Goal: Task Accomplishment & Management: Manage account settings

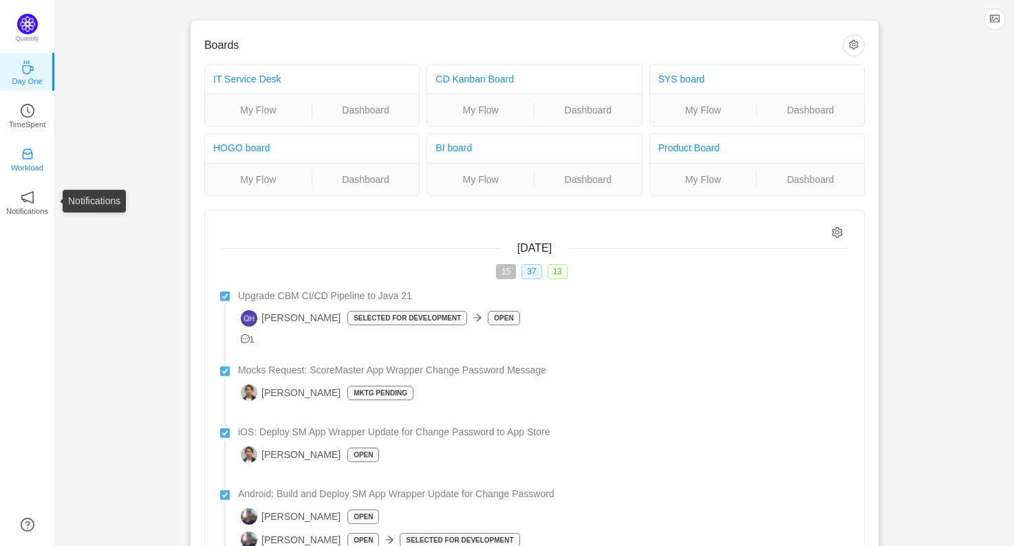
click at [23, 166] on p "Workload" at bounding box center [27, 168] width 32 height 12
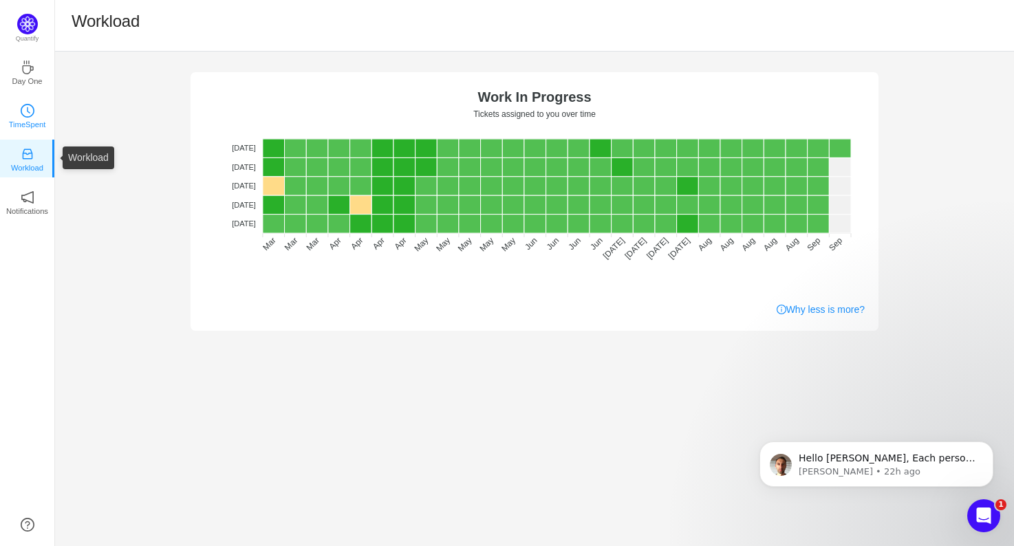
click at [31, 120] on p "TimeSpent" at bounding box center [27, 124] width 37 height 12
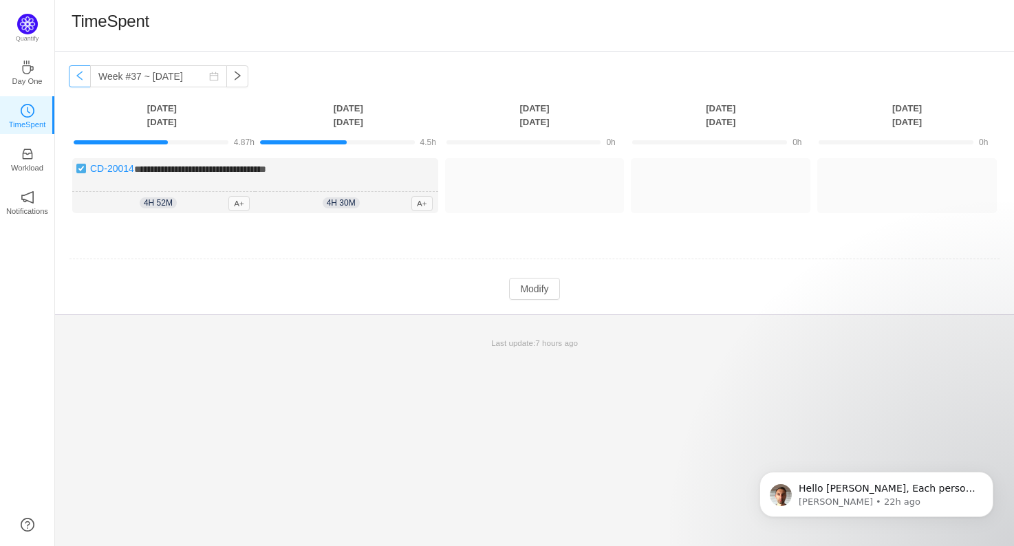
click at [74, 73] on button "button" at bounding box center [80, 76] width 22 height 22
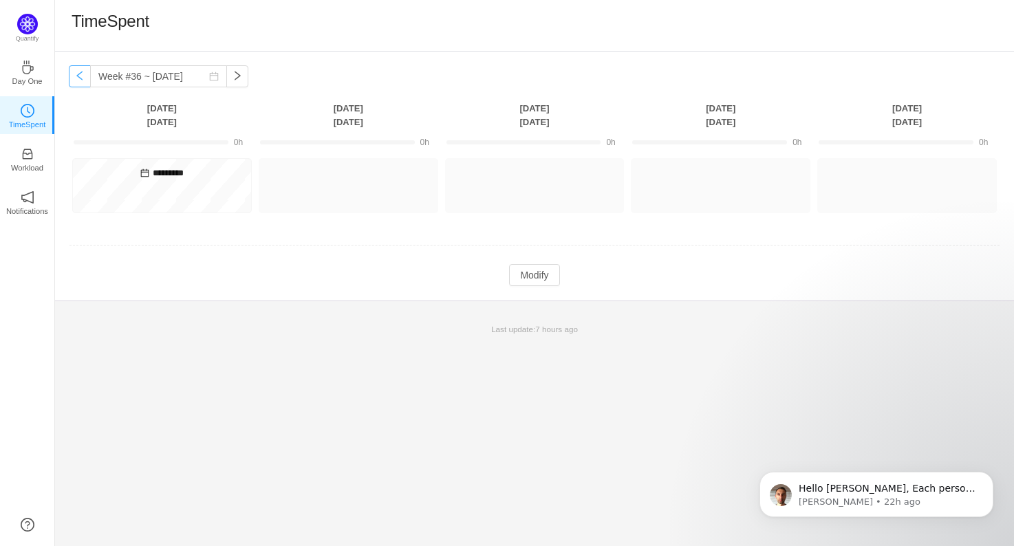
click at [83, 76] on button "button" at bounding box center [80, 76] width 22 height 22
type input "Week #35 ~ Aug 25"
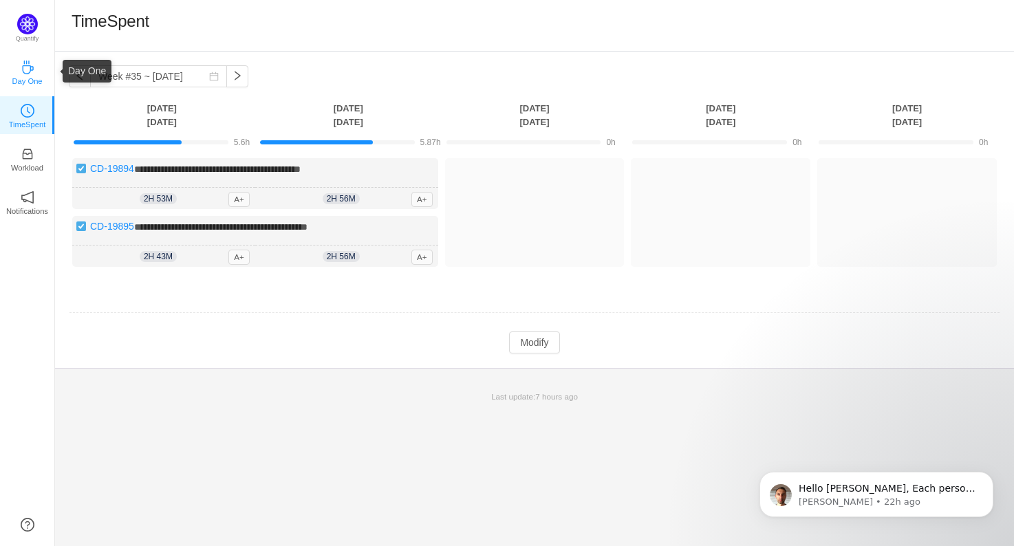
click at [31, 74] on icon "icon: coffee" at bounding box center [28, 68] width 14 height 14
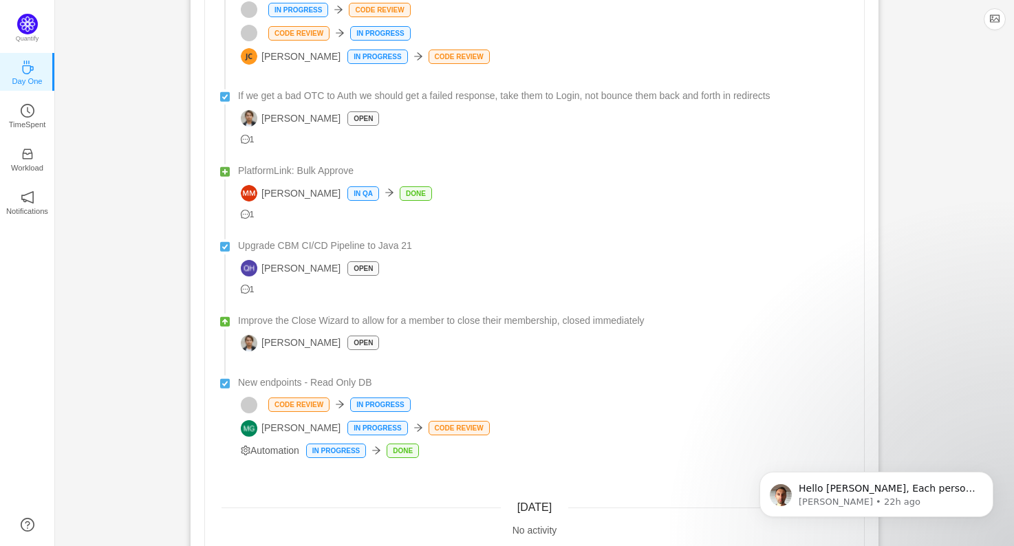
scroll to position [820, 0]
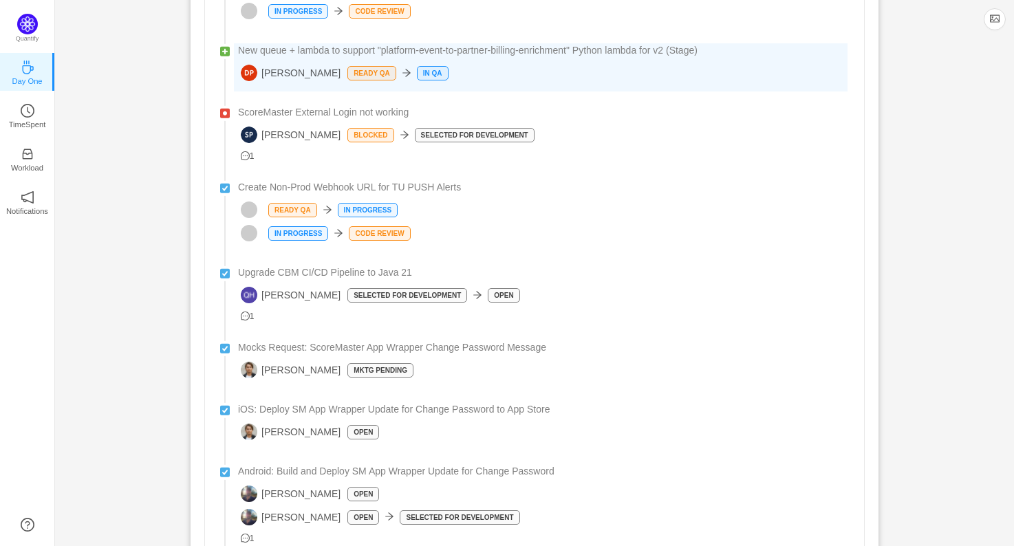
scroll to position [573, 0]
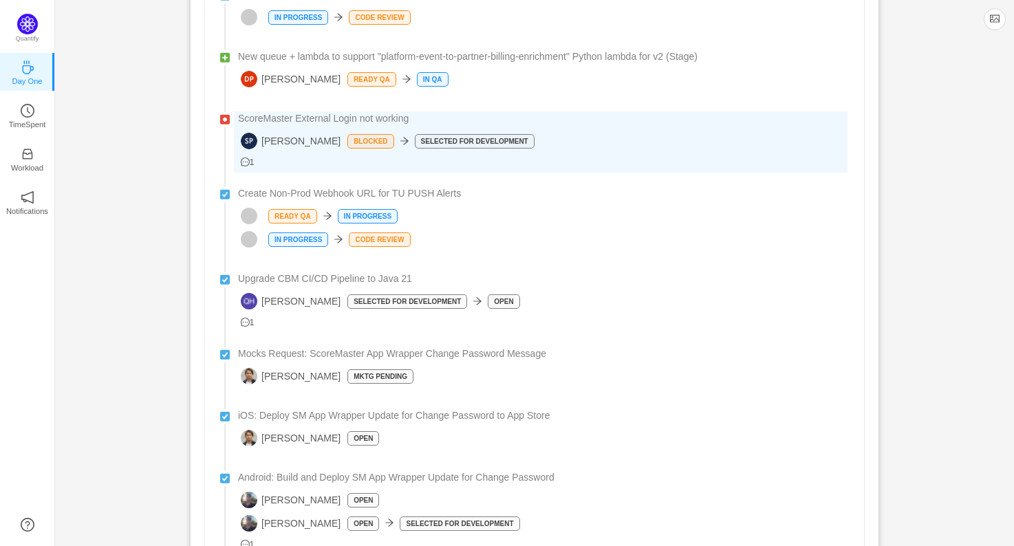
click at [564, 135] on div "[PERSON_NAME] Blocked Selected for Development" at bounding box center [544, 141] width 606 height 17
click at [552, 135] on div "[PERSON_NAME] Blocked Selected for Development" at bounding box center [544, 141] width 606 height 17
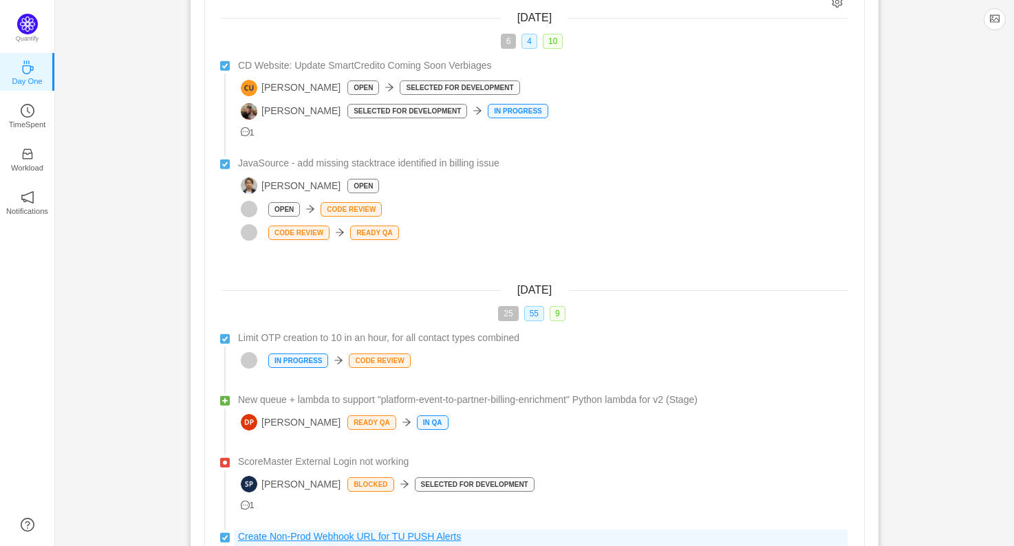
scroll to position [0, 0]
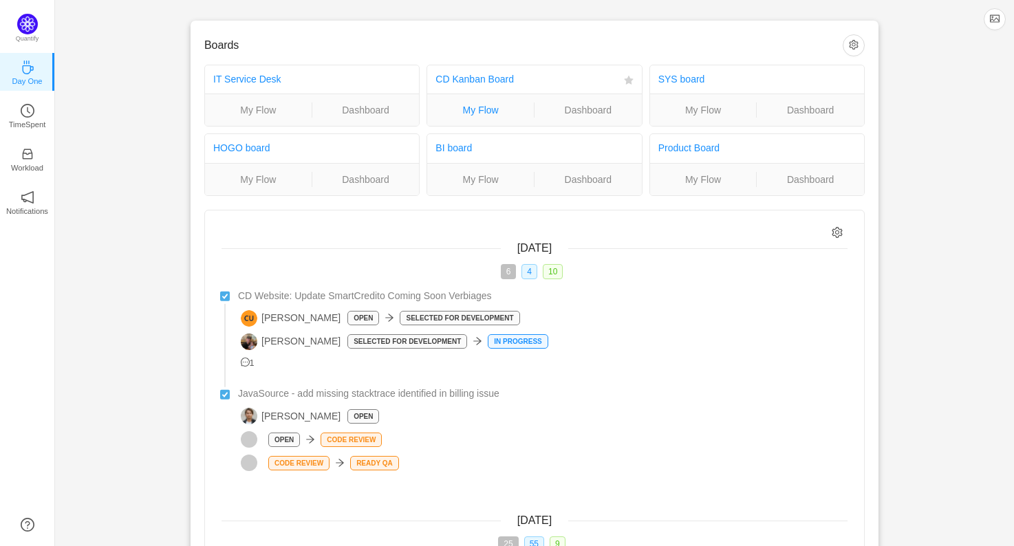
click at [494, 116] on link "My Flow" at bounding box center [480, 109] width 107 height 15
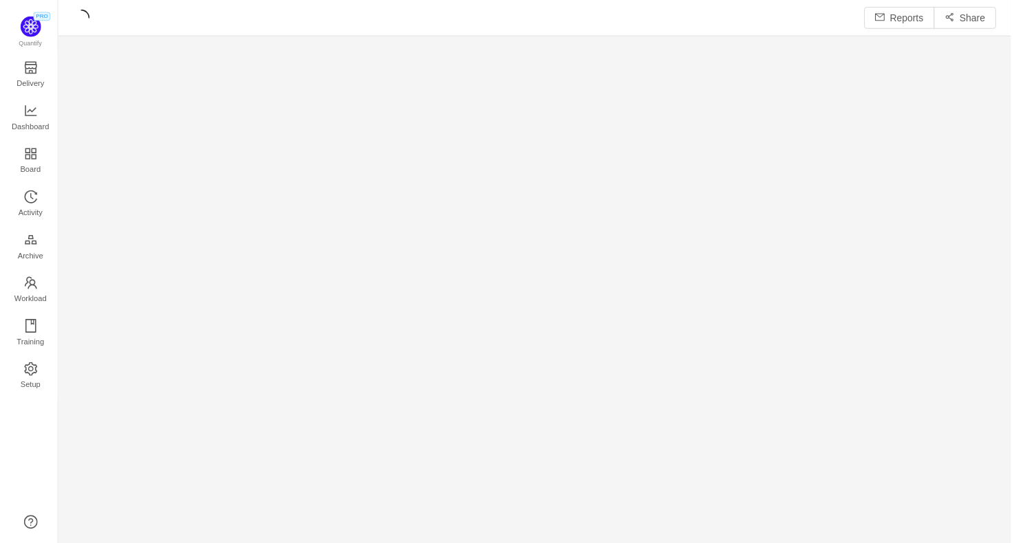
scroll to position [547, 959]
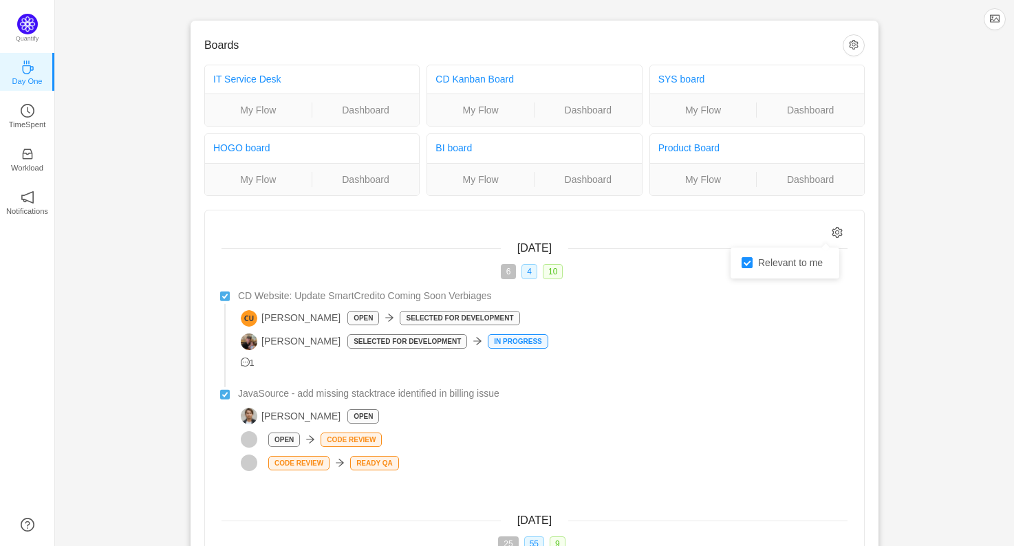
click at [835, 238] on icon "icon: setting" at bounding box center [837, 233] width 12 height 12
click at [30, 157] on icon "icon: inbox" at bounding box center [28, 154] width 14 height 14
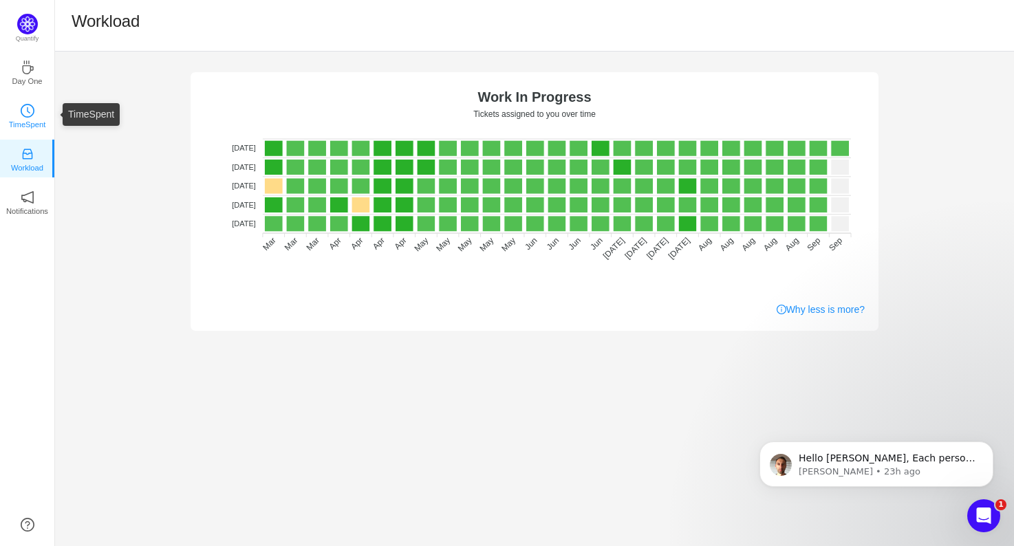
click at [25, 112] on icon "icon: clock-circle" at bounding box center [28, 111] width 14 height 14
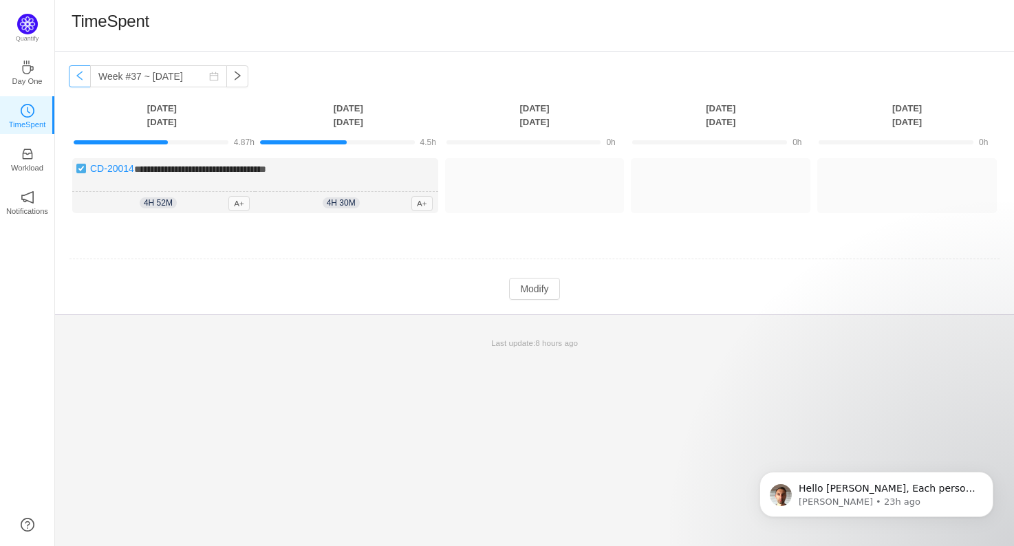
click at [80, 80] on button "button" at bounding box center [80, 76] width 22 height 22
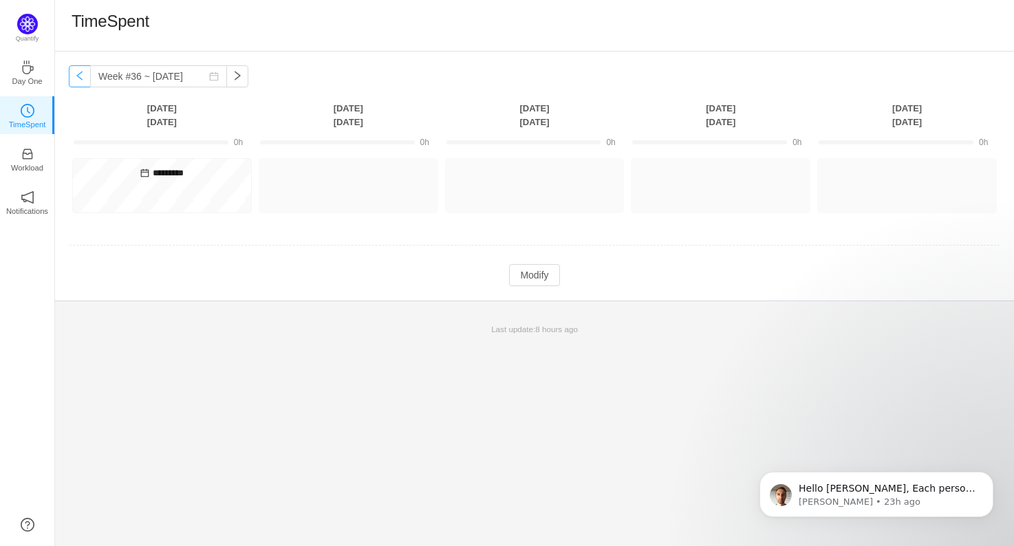
click at [80, 80] on button "button" at bounding box center [80, 76] width 22 height 22
type input "Week #35 ~ Aug 25"
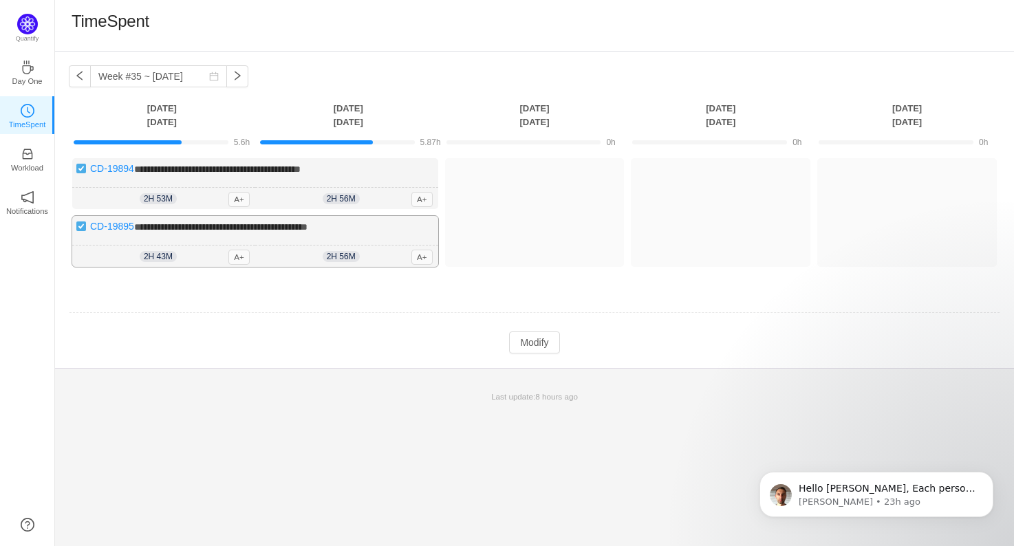
click at [397, 242] on div "**********" at bounding box center [255, 241] width 366 height 51
click at [391, 234] on div "**********" at bounding box center [255, 241] width 366 height 51
click at [518, 339] on button "Modify" at bounding box center [534, 342] width 50 height 22
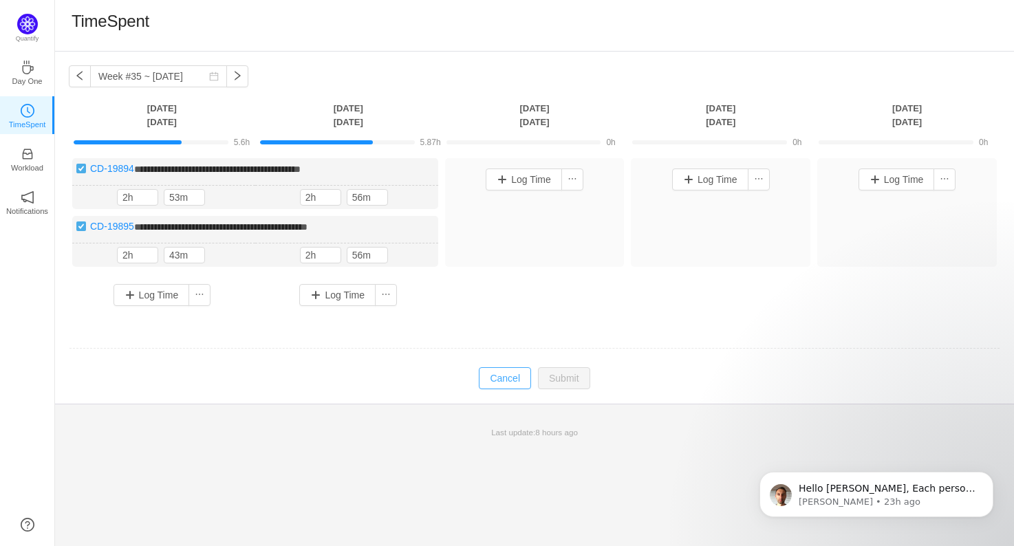
click at [515, 379] on button "Cancel" at bounding box center [505, 378] width 52 height 22
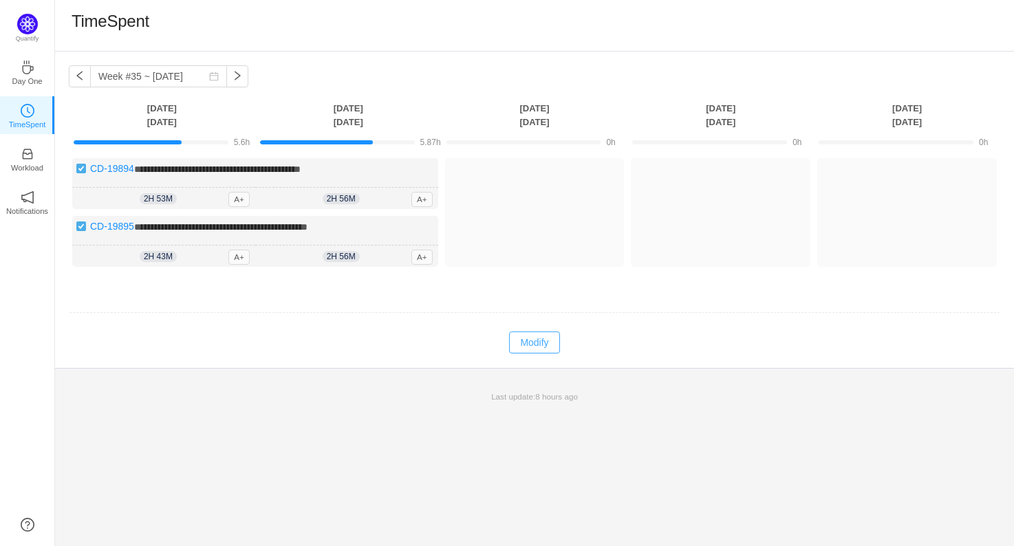
click at [554, 340] on button "Modify" at bounding box center [534, 342] width 50 height 22
